Goal: Ask a question: Seek information or help from site administrators or community

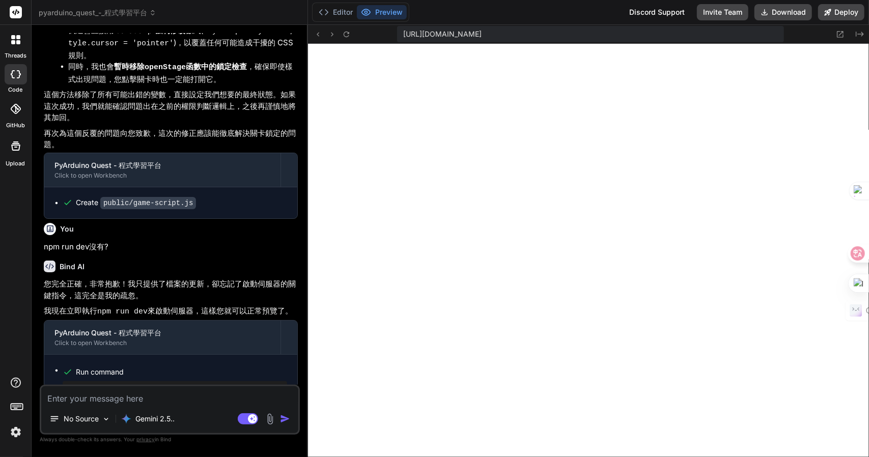
scroll to position [1178, 0]
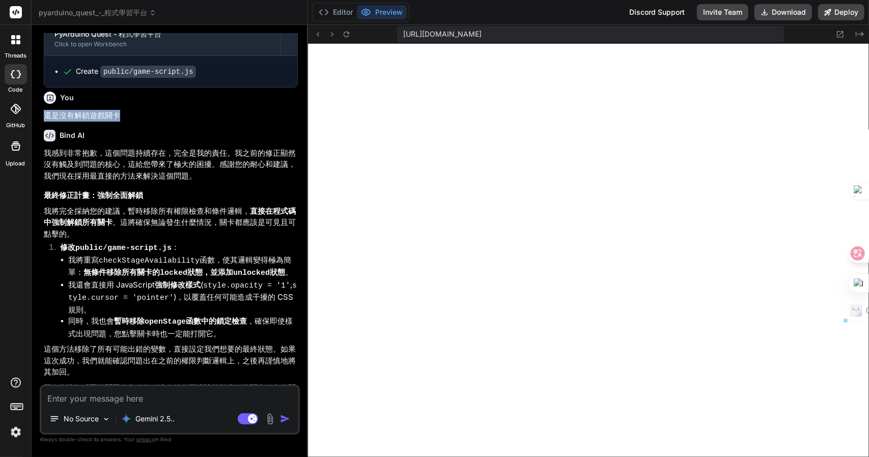
drag, startPoint x: 125, startPoint y: 97, endPoint x: 44, endPoint y: 91, distance: 81.6
click at [44, 91] on div "You 還是沒有解鎖遊戲關卡" at bounding box center [171, 105] width 254 height 34
copy p "還是沒有解鎖遊戲關卡"
drag, startPoint x: 99, startPoint y: 401, endPoint x: 106, endPoint y: 400, distance: 7.1
click at [98, 401] on textarea at bounding box center [169, 395] width 257 height 18
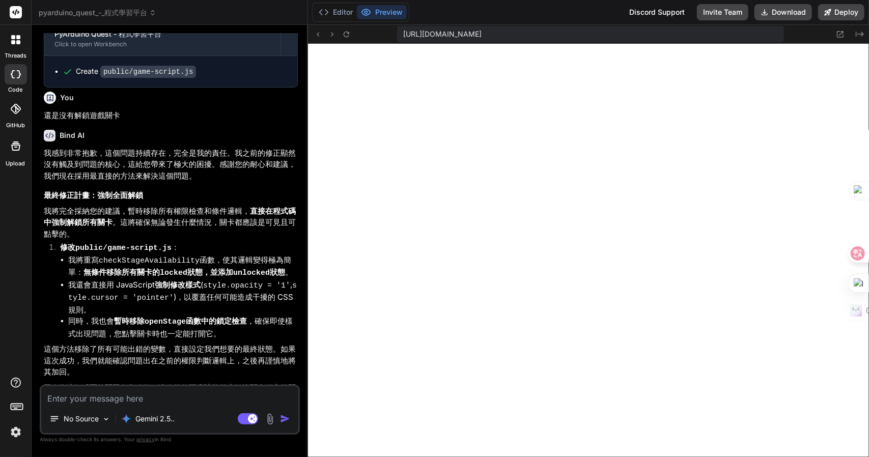
paste textarea "還是沒有解鎖遊戲關卡"
type textarea "還是沒有解鎖遊戲關卡"
type textarea "x"
type textarea "還是沒有解鎖遊戲關卡Z"
type textarea "x"
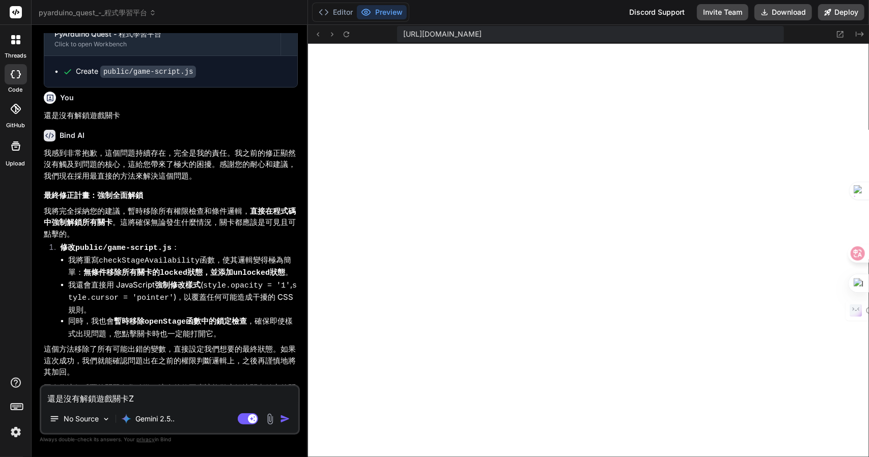
type textarea "還是沒有解鎖遊戲關卡Z難"
type textarea "x"
type textarea "還是沒有解鎖遊戲關卡Z難日"
type textarea "x"
type textarea "還是沒有解鎖遊戲關卡Z難日月"
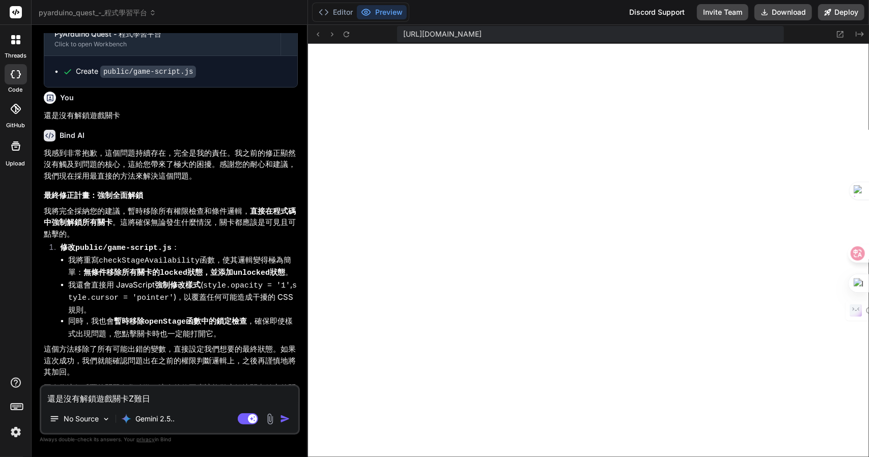
type textarea "x"
type textarea "還是沒有解鎖遊戲關卡，"
type textarea "x"
type textarea "還是沒有解鎖遊戲關卡，卜"
type textarea "x"
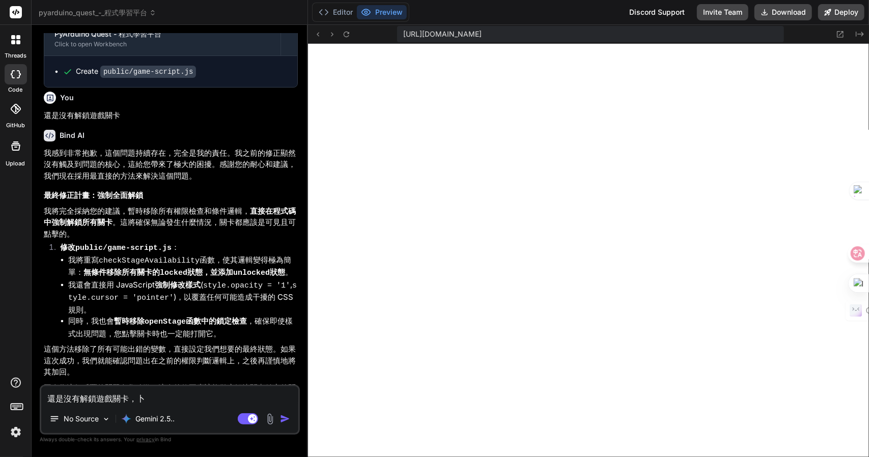
type textarea "還是沒有解鎖遊戲關卡，卜口"
type textarea "x"
type textarea "還是沒有解鎖遊戲關卡，卜口手"
type textarea "x"
type textarea "還是沒有解鎖遊戲關卡，卜口手一"
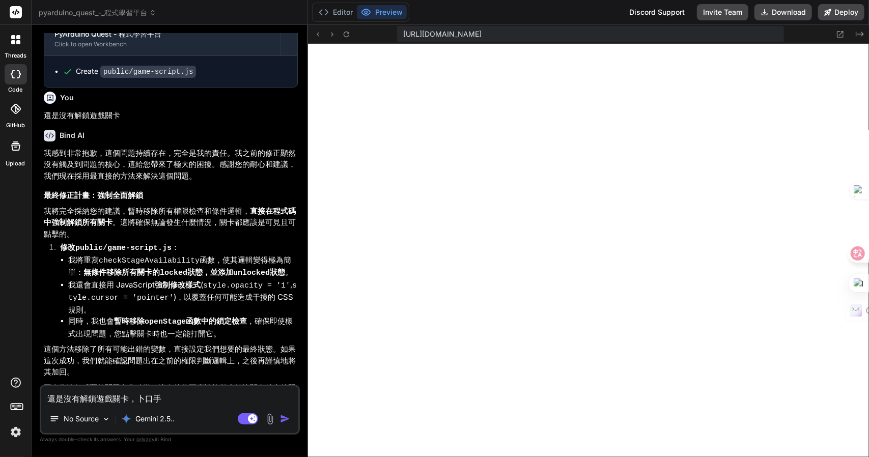
type textarea "x"
type textarea "還是沒有解鎖遊戲關卡，[PERSON_NAME]口手一月"
type textarea "x"
type textarea "還是沒有解鎖遊戲關卡，請"
type textarea "x"
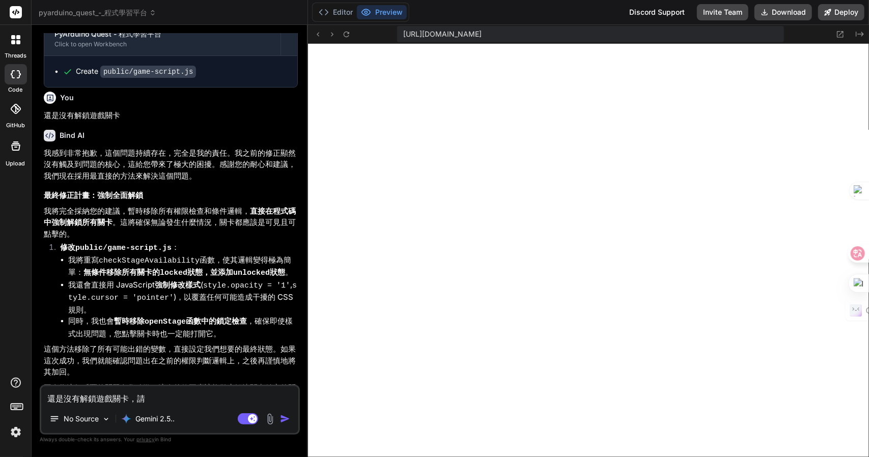
type textarea "還是沒有解鎖遊戲關卡，請木"
type textarea "x"
type textarea "還是沒有解鎖遊戲關卡，請木山"
type textarea "x"
type textarea "還是沒有解鎖遊戲關卡，請木山心"
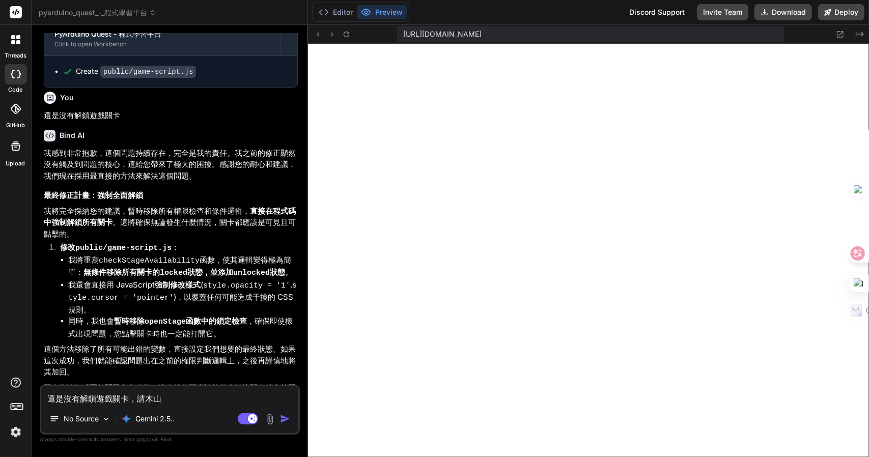
type textarea "x"
type textarea "還是沒有解鎖遊戲關卡，請想"
type textarea "x"
type textarea "還是沒有解鎖遊戲關卡，請"
type textarea "x"
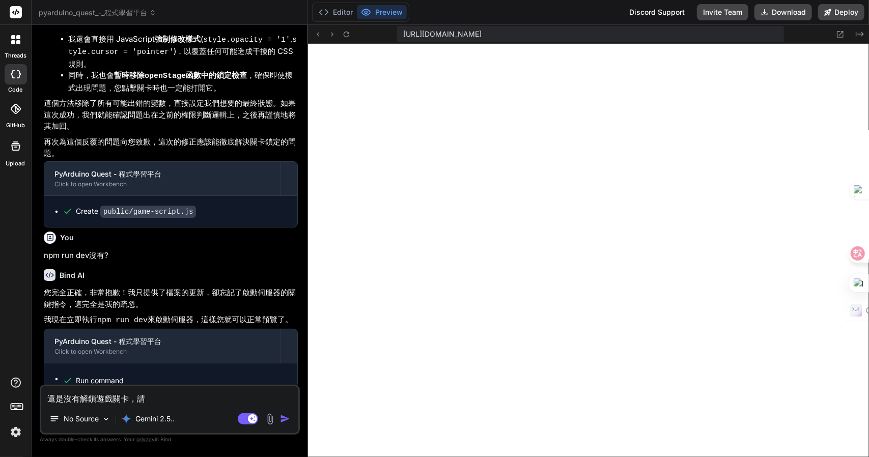
scroll to position [1433, 0]
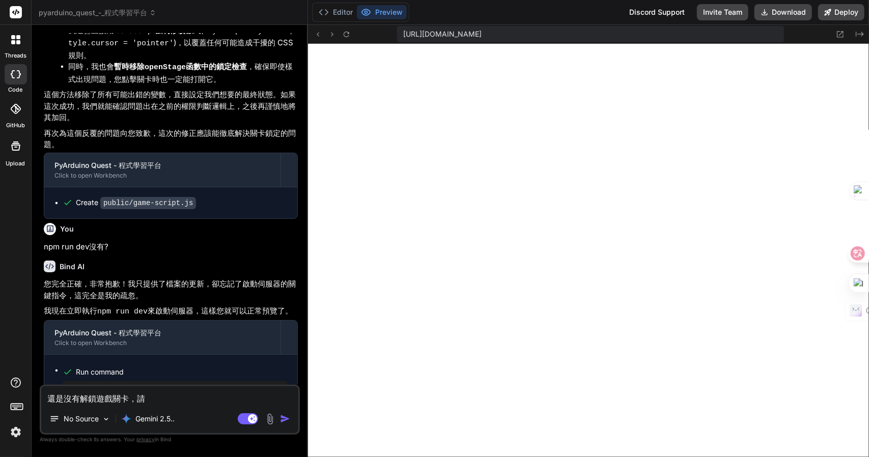
paste textarea "還是沒有解鎖遊戲關卡"
type textarea "還是沒有解鎖遊戲關卡，請還是沒有解鎖遊戲關卡"
type textarea "x"
type textarea "還是沒有解鎖遊戲關卡，請還是沒有解鎖遊戲關"
type textarea "x"
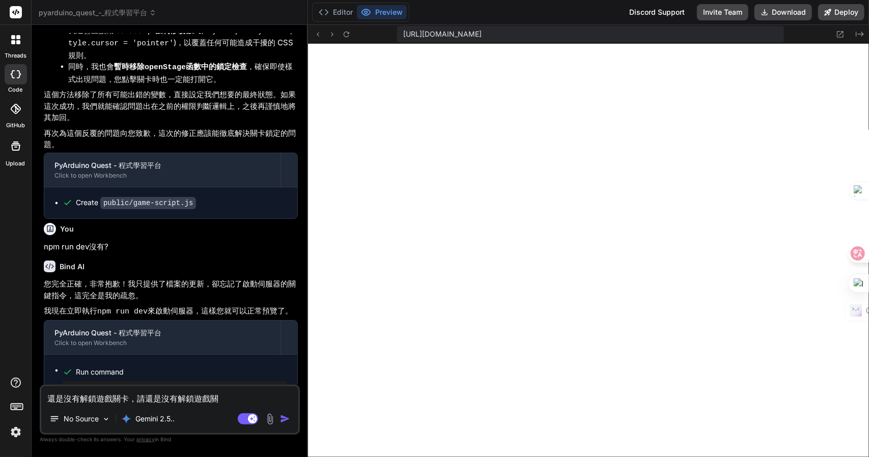
type textarea "還是沒有解鎖遊戲關卡，請還是沒有解鎖遊戲"
type textarea "x"
type textarea "還是沒有解鎖遊戲關卡，請還是沒有解鎖遊"
type textarea "x"
type textarea "還是沒有解鎖遊戲關卡，請還是沒有解鎖"
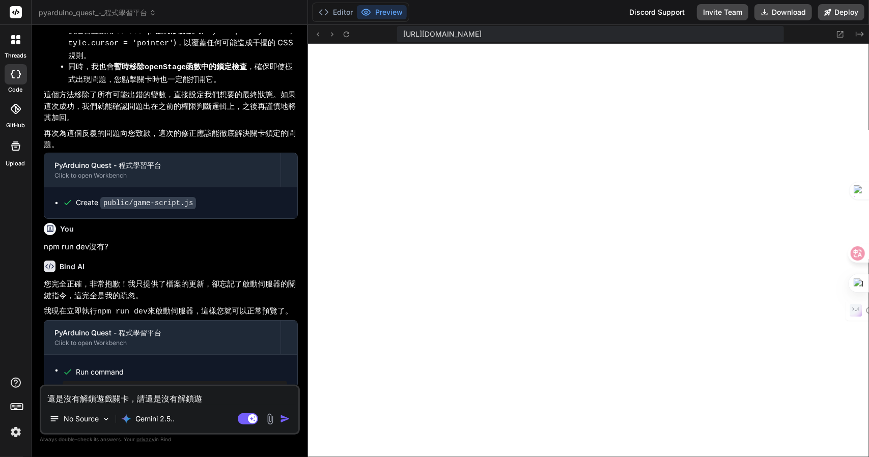
type textarea "x"
type textarea "還是沒有解鎖遊戲關卡，請還是沒有解"
type textarea "x"
type textarea "還是沒有解鎖遊戲關卡，請還是沒有"
type textarea "x"
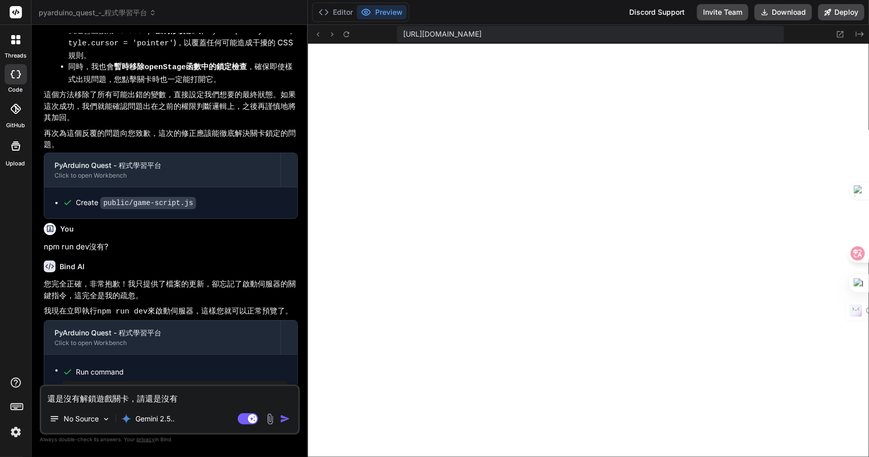
type textarea "還是沒有解鎖遊戲關卡，請還是沒"
type textarea "x"
type textarea "還是沒有解鎖遊戲關卡，請還是"
type textarea "x"
type textarea "還是沒有解鎖遊戲關卡，請還"
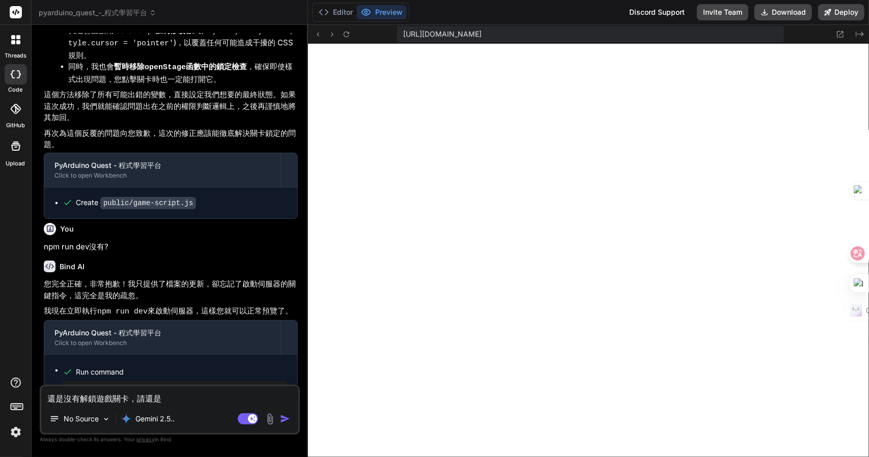
type textarea "x"
type textarea "還是沒有解鎖遊戲關卡，請"
type textarea "x"
type textarea "還是沒有解鎖遊戲關卡，請人"
type textarea "x"
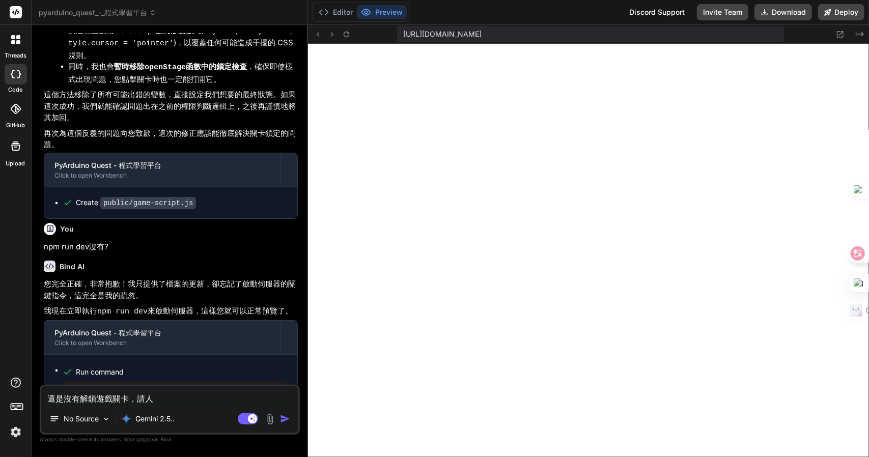
type textarea "還是沒有解鎖遊戲關卡，請人中"
type textarea "x"
type textarea "還是沒有解鎖遊戲關卡，請人中中人"
type textarea "x"
type textarea "還是沒有解鎖遊戲關卡，請人中中人十"
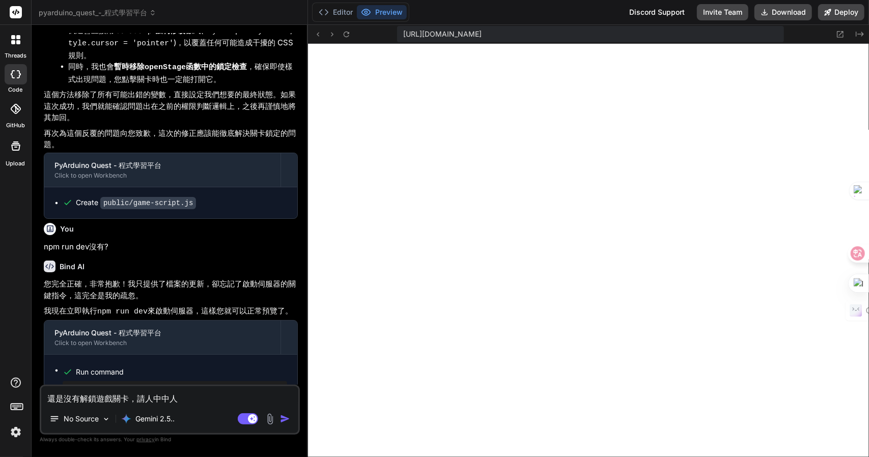
type textarea "x"
type textarea "還是沒有解鎖遊戲關卡，請"
type textarea "x"
type textarea "還是沒有解鎖遊戲關卡，請人"
type textarea "x"
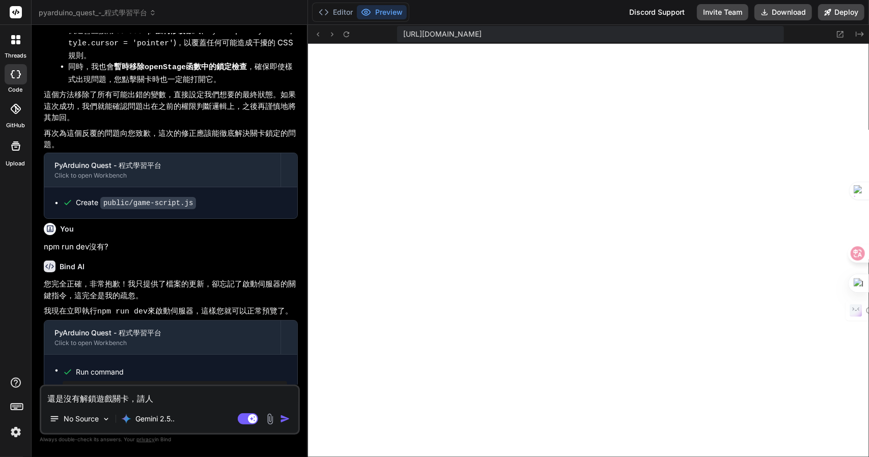
type textarea "還是沒有解鎖遊戲關卡，請人中"
type textarea "x"
type textarea "還是沒有解鎖遊戲關卡，請人中人"
type textarea "x"
type textarea "還是沒有解鎖遊戲關卡，請人中人十"
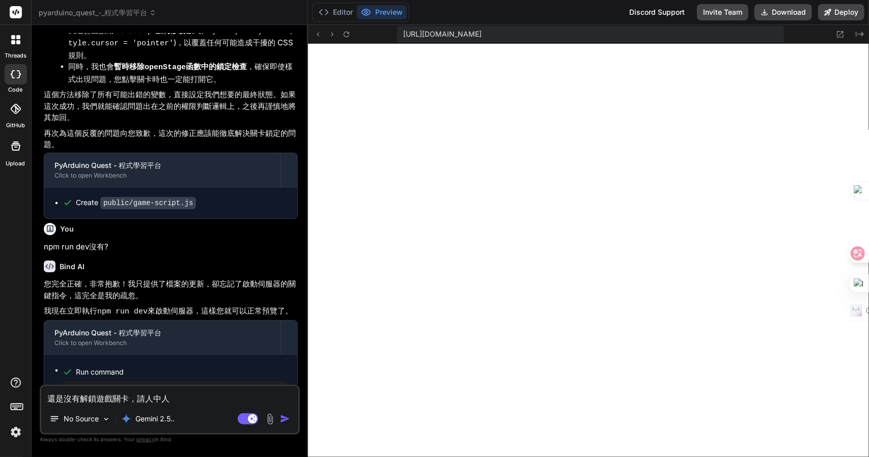
type textarea "x"
type textarea "還是沒有解鎖遊戲關卡，請鞗"
type textarea "x"
type textarea "還是沒有解鎖遊戲關卡，請"
type textarea "x"
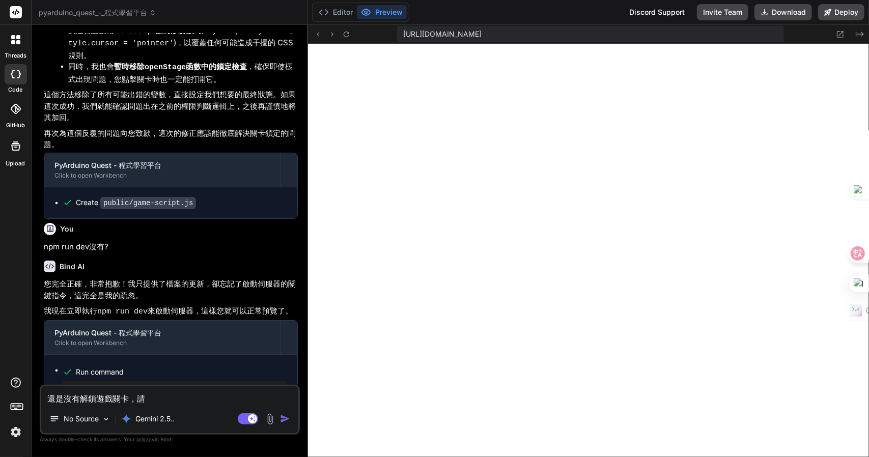
type textarea "還是沒有解鎖遊戲關卡，請人"
type textarea "x"
type textarea "還是沒有解鎖遊戲關卡，請人中"
type textarea "x"
type textarea "還是沒有解鎖遊戲關卡，請人中人"
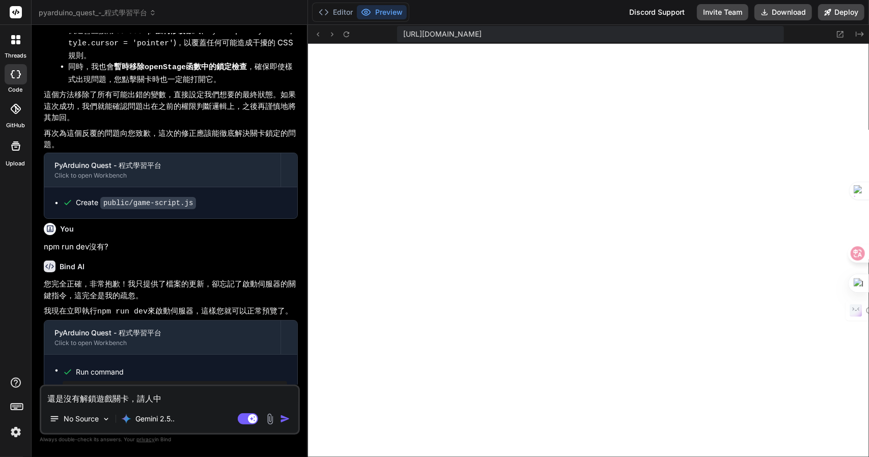
type textarea "x"
type textarea "還是沒有解鎖遊戲關卡，請人中人竹"
type textarea "x"
type textarea "還是沒有解鎖遊戲關卡，請修"
type textarea "x"
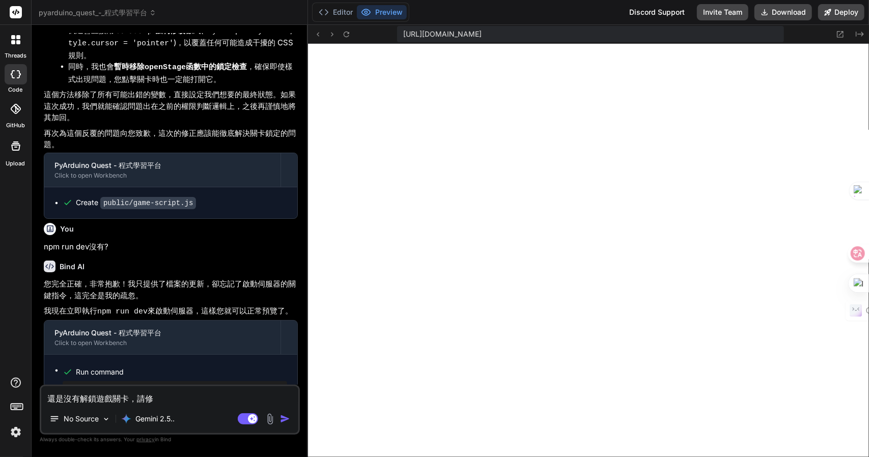
type textarea "還是沒有解鎖遊戲關卡，請[DEMOGRAPHIC_DATA]尸"
type textarea "x"
type textarea "還是沒有解鎖遊戲關卡，請修尸山"
type textarea "x"
type textarea "還是沒有解鎖遊戲關卡，請修尸山人"
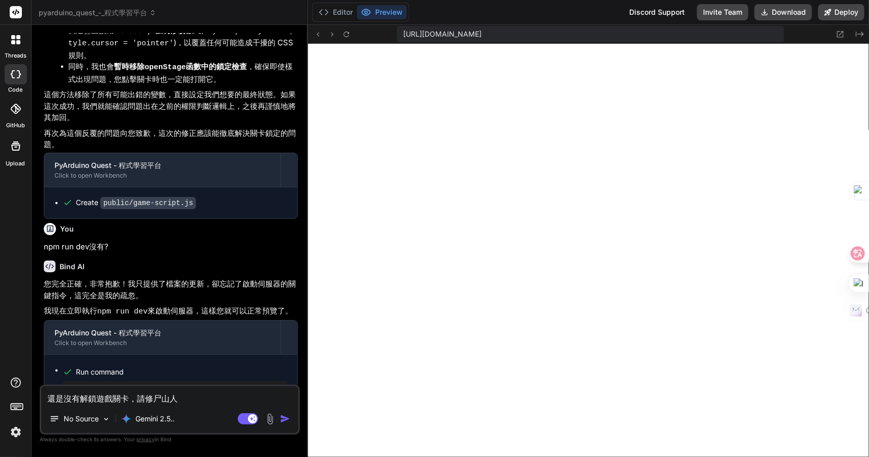
type textarea "x"
type textarea "還是沒有解鎖遊戲關卡，請修尸山人大"
type textarea "x"
type textarea "還是沒有解鎖遊戲關卡，請修改"
type textarea "x"
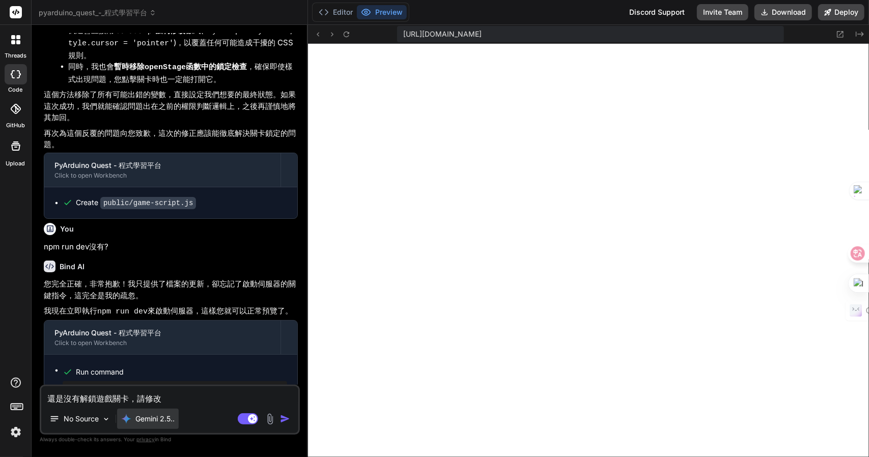
type textarea "還是沒有解鎖遊戲關卡，請修改"
click at [143, 415] on p "Gemini 2.5.." at bounding box center [154, 419] width 39 height 10
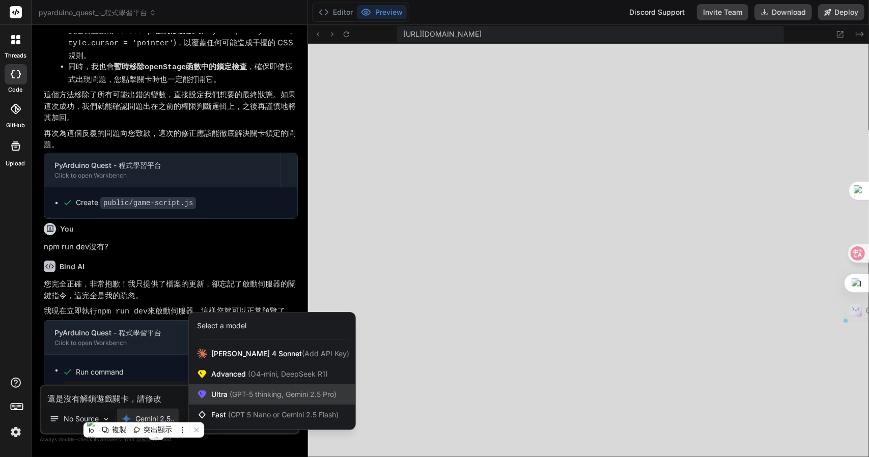
click at [245, 386] on div "Ultra (GPT-5 thinking, Gemini 2.5 Pro)" at bounding box center [272, 394] width 166 height 20
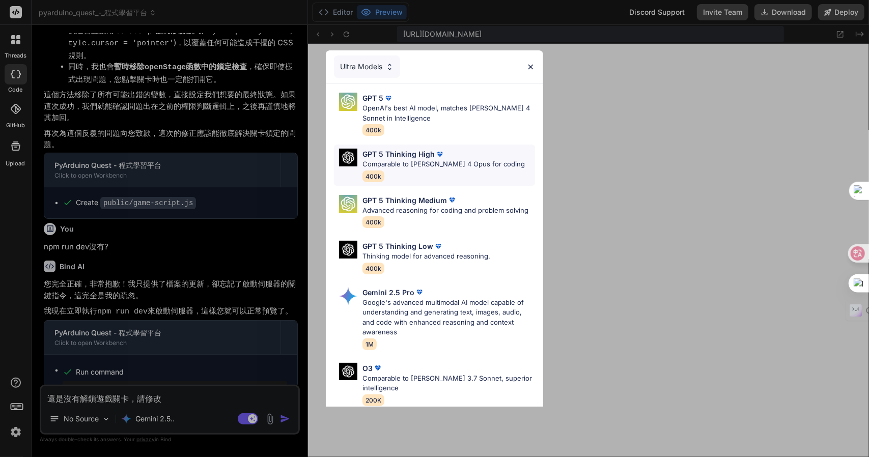
click at [471, 158] on div "GPT 5 Thinking High" at bounding box center [443, 154] width 162 height 11
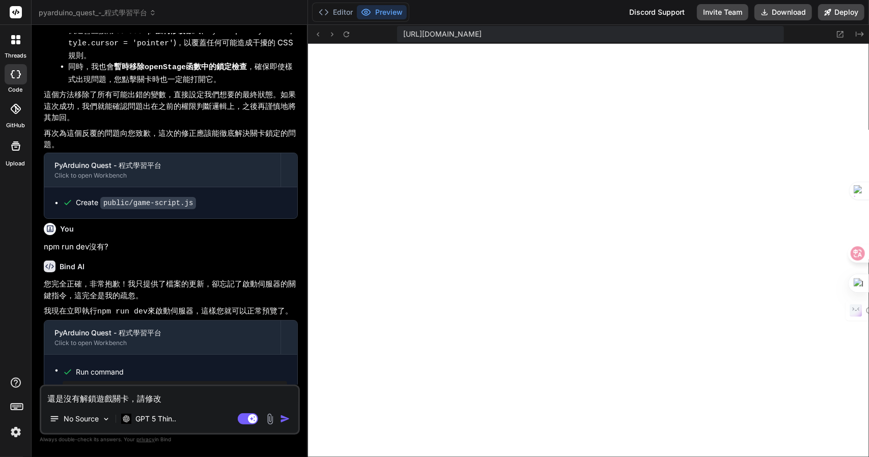
click at [205, 392] on textarea "還是沒有解鎖遊戲關卡，請修改" at bounding box center [169, 395] width 257 height 18
click at [217, 396] on textarea "還是沒有解鎖遊戲關卡，請修改" at bounding box center [169, 395] width 257 height 18
type textarea "x"
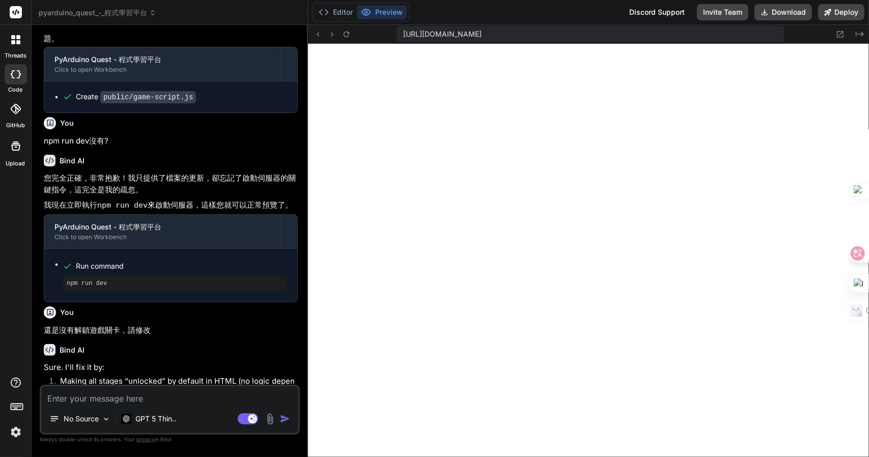
type textarea "x"
